Goal: Information Seeking & Learning: Learn about a topic

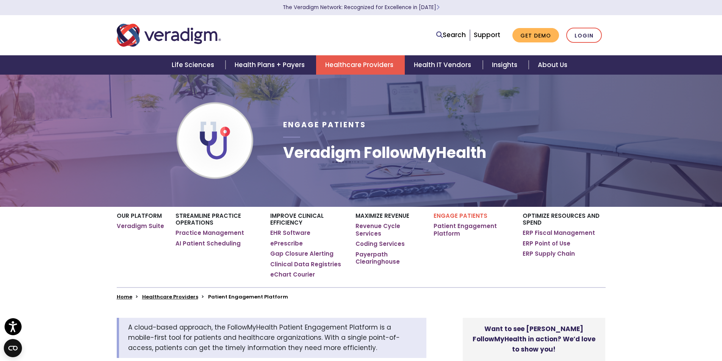
click at [406, 44] on div "Search Support Get Demo Login" at bounding box center [361, 35] width 500 height 25
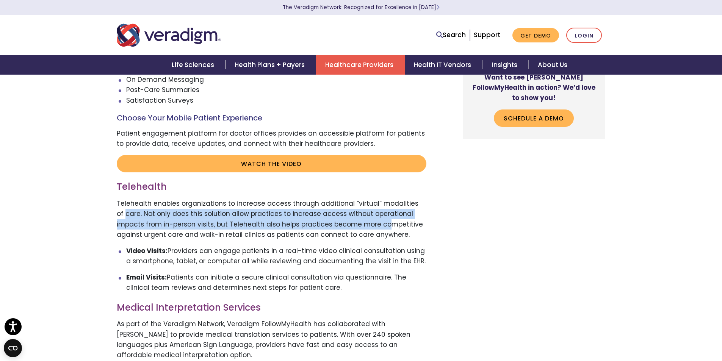
drag, startPoint x: 211, startPoint y: 206, endPoint x: 365, endPoint y: 221, distance: 155.0
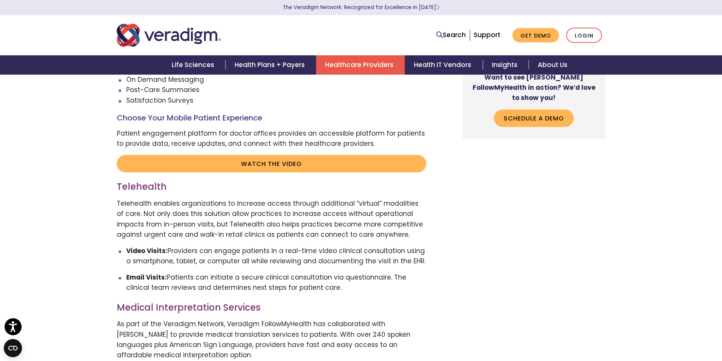
click at [365, 221] on p "Telehealth enables organizations to increase access through additional “virtual…" at bounding box center [272, 219] width 310 height 41
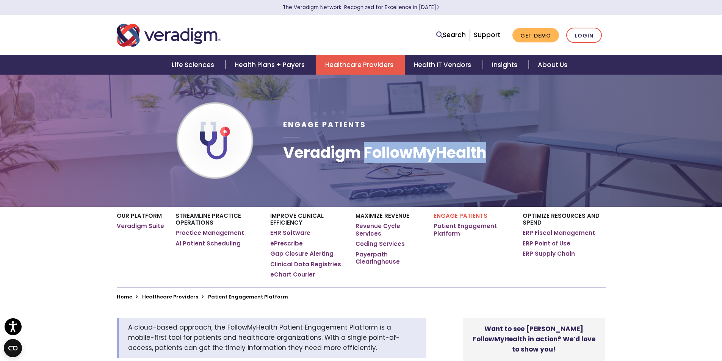
drag, startPoint x: 369, startPoint y: 155, endPoint x: 511, endPoint y: 157, distance: 142.1
click at [511, 157] on div "Engage Patients Veradigm FollowMyHealth" at bounding box center [444, 140] width 334 height 108
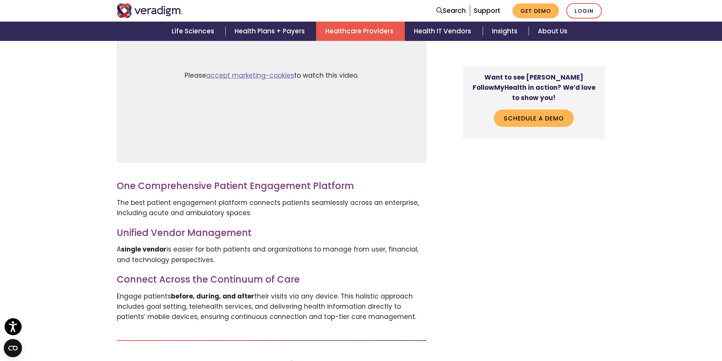
scroll to position [720, 0]
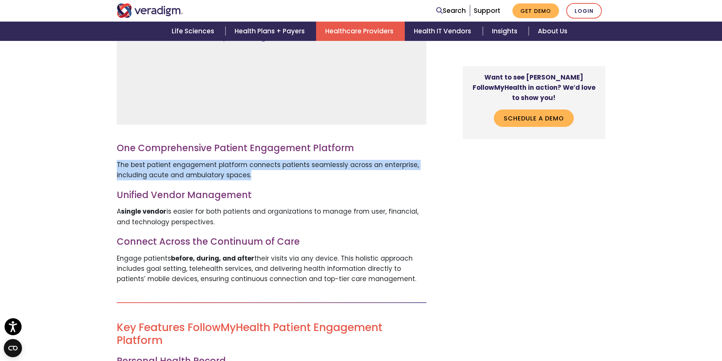
drag, startPoint x: 264, startPoint y: 175, endPoint x: 113, endPoint y: 165, distance: 151.5
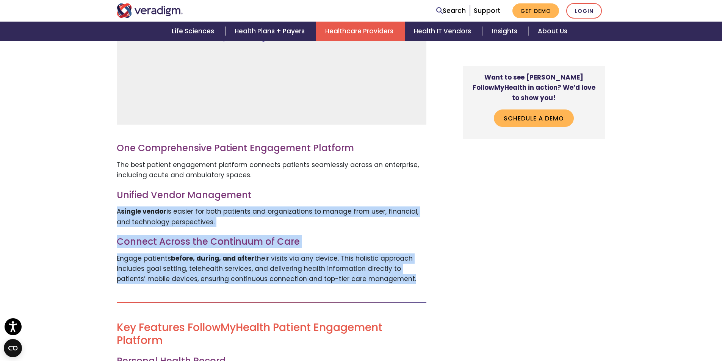
drag, startPoint x: 118, startPoint y: 202, endPoint x: 267, endPoint y: 286, distance: 170.7
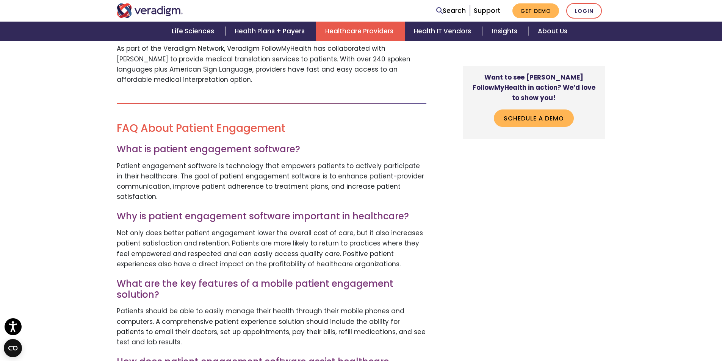
scroll to position [1743, 0]
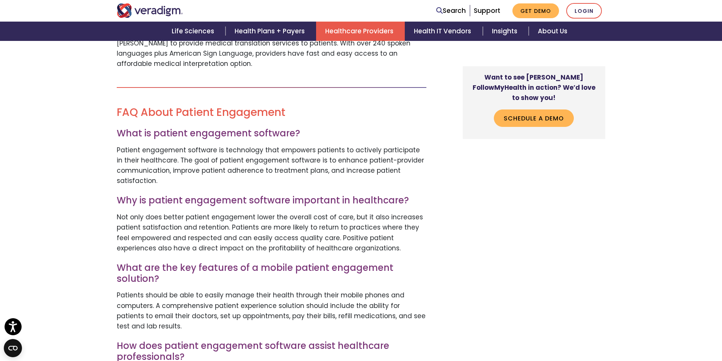
drag, startPoint x: 173, startPoint y: 151, endPoint x: 368, endPoint y: 182, distance: 197.3
click at [368, 182] on p "Patient engagement software is technology that empowers patients to actively pa…" at bounding box center [272, 165] width 310 height 41
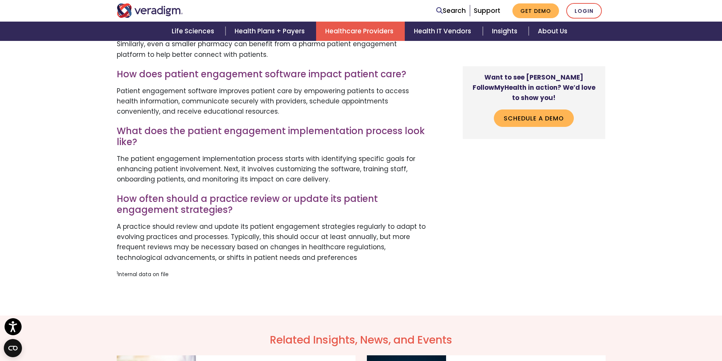
scroll to position [2122, 0]
